Goal: Information Seeking & Learning: Learn about a topic

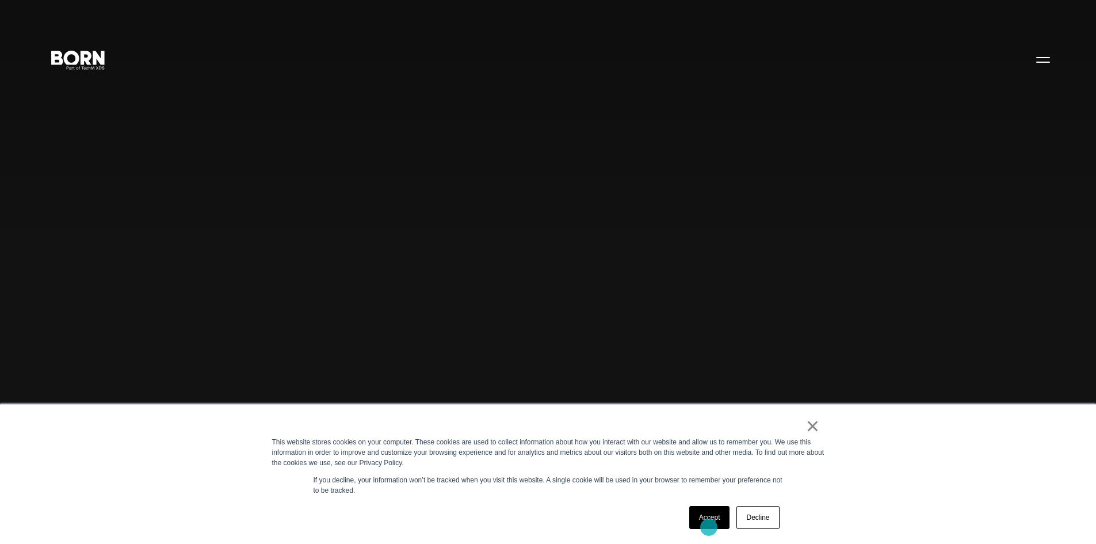
click at [709, 527] on link "Accept" at bounding box center [709, 517] width 41 height 23
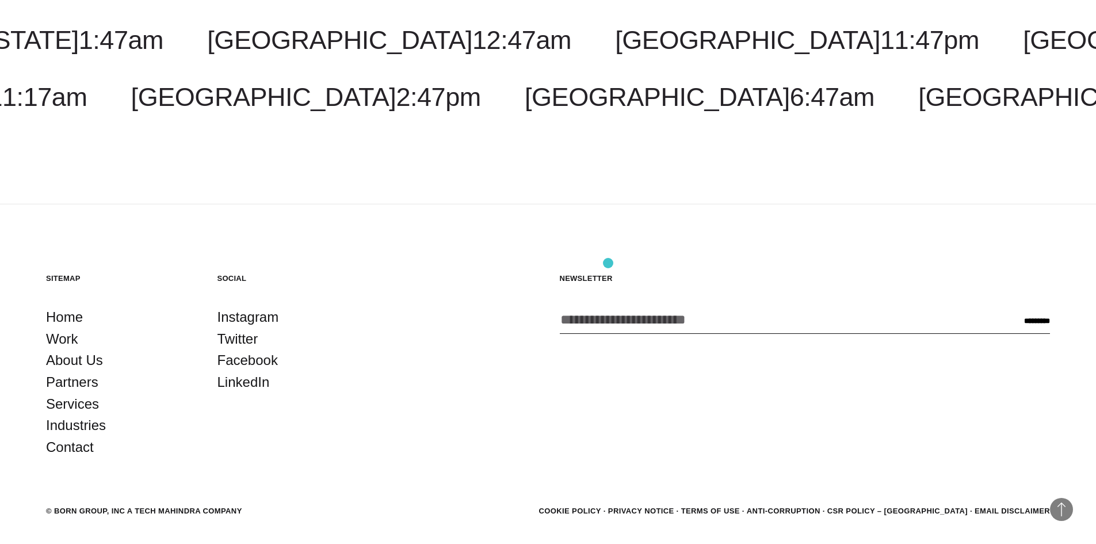
scroll to position [3726, 0]
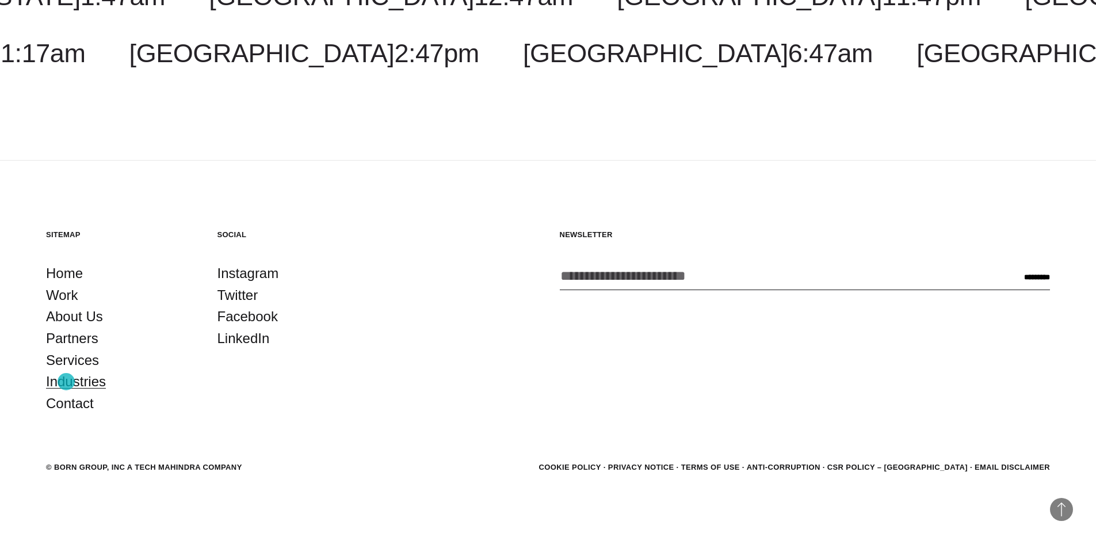
click at [66, 381] on link "Industries" at bounding box center [76, 382] width 60 height 22
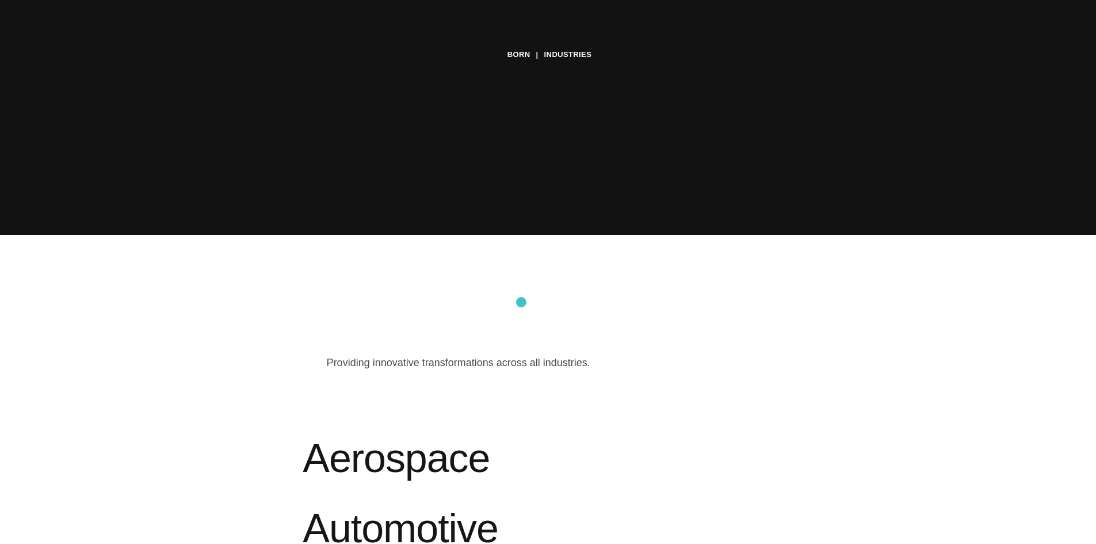
scroll to position [633, 0]
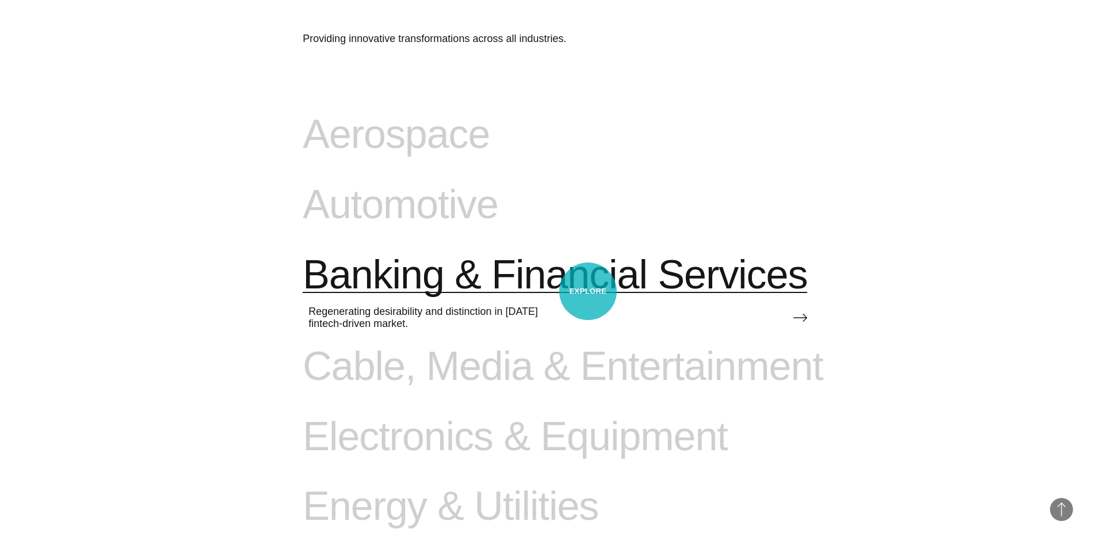
click at [588, 291] on span "Banking & Financial Services" at bounding box center [555, 274] width 505 height 47
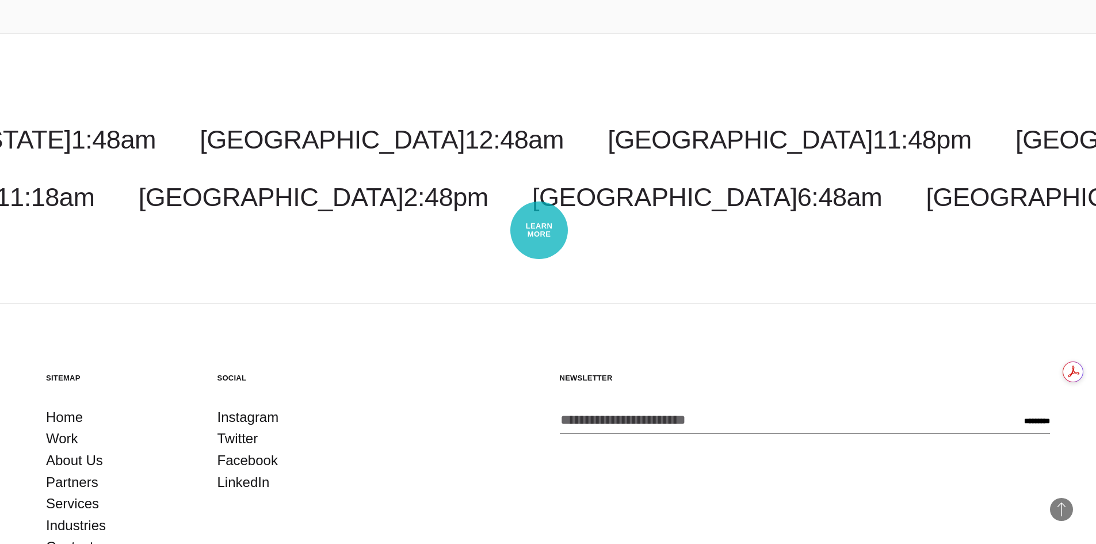
scroll to position [3176, 0]
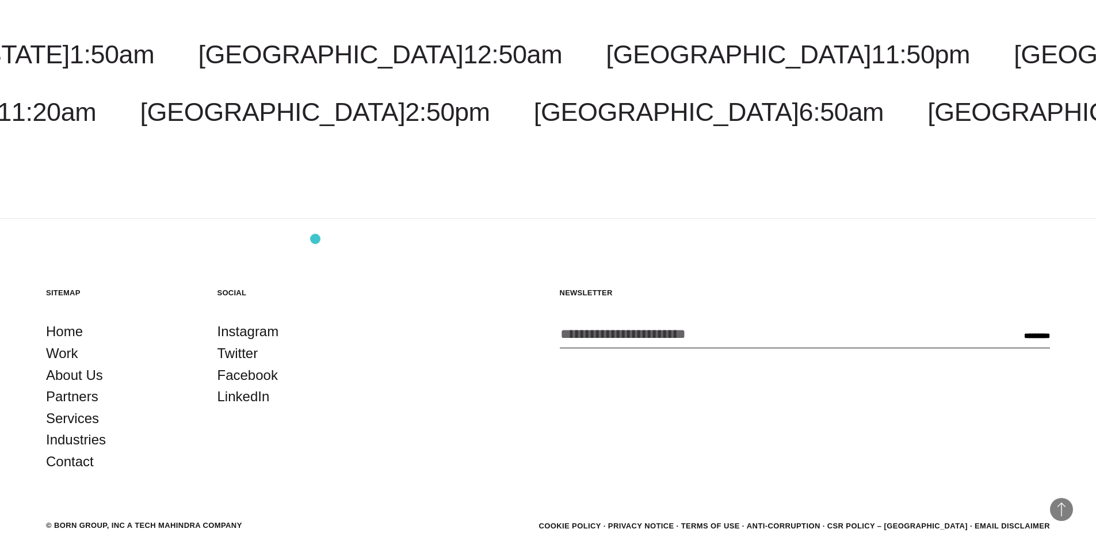
scroll to position [5827, 0]
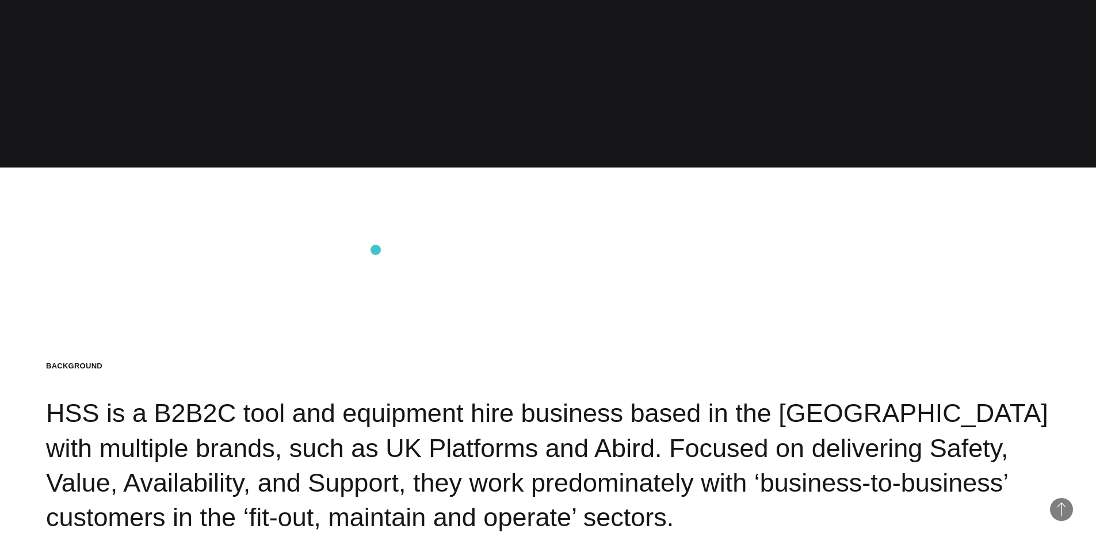
scroll to position [1611, 0]
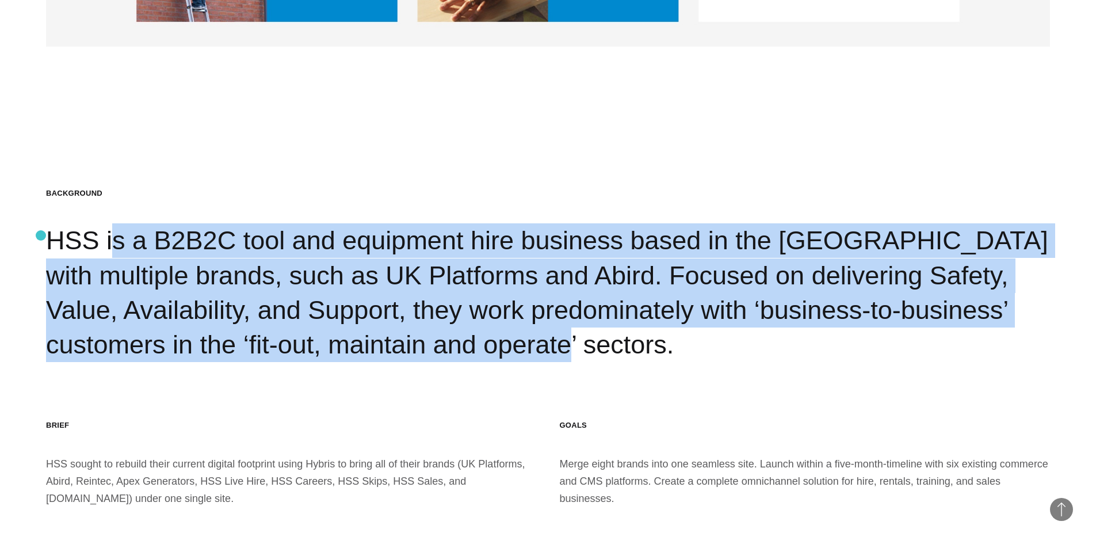
drag, startPoint x: 252, startPoint y: 362, endPoint x: 41, endPoint y: 235, distance: 246.2
click at [41, 235] on section "Background HSS is a B2B2C tool and equipment hire business based in the [GEOGRA…" at bounding box center [548, 347] width 1096 height 544
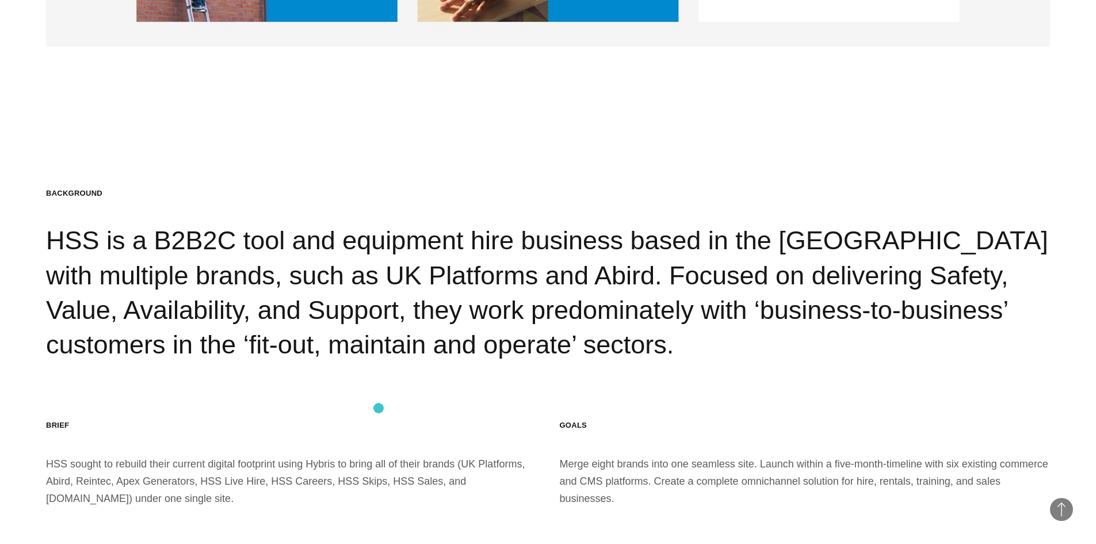
click at [379, 408] on section "Background HSS is a B2B2C tool and equipment hire business based in the [GEOGRA…" at bounding box center [548, 347] width 1096 height 544
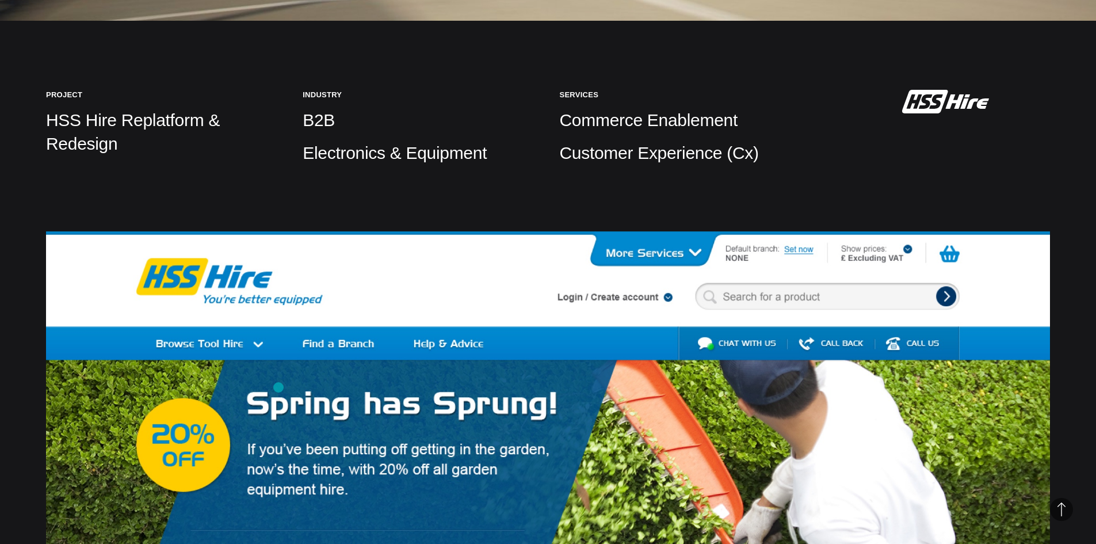
scroll to position [403, 0]
